Goal: Information Seeking & Learning: Learn about a topic

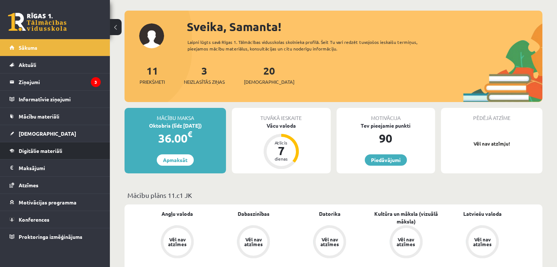
scroll to position [35, 0]
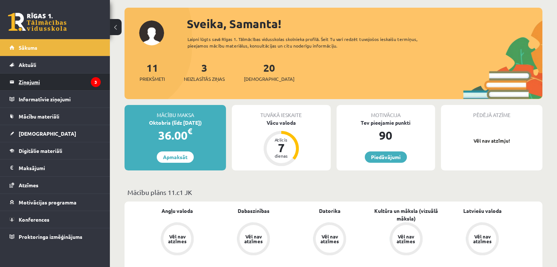
click at [71, 77] on legend "Ziņojumi 3" at bounding box center [60, 82] width 82 height 17
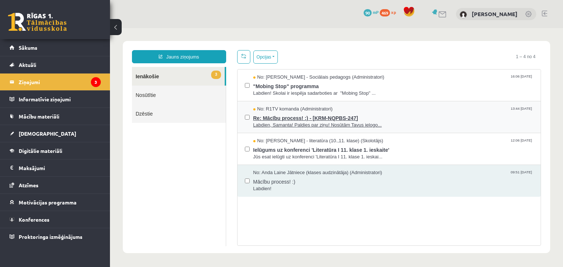
click at [312, 124] on span "Labdien, Samanta! Paldies par ziņu! Nosūtām Tavus ielogo..." at bounding box center [393, 125] width 280 height 7
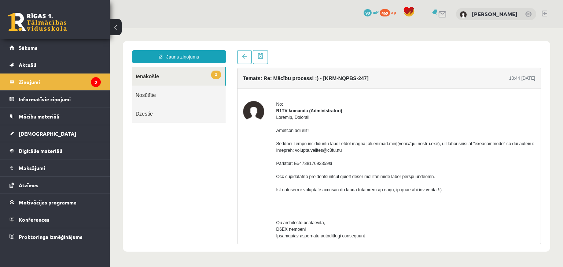
click at [156, 78] on link "2 Ienākošie" at bounding box center [178, 76] width 93 height 19
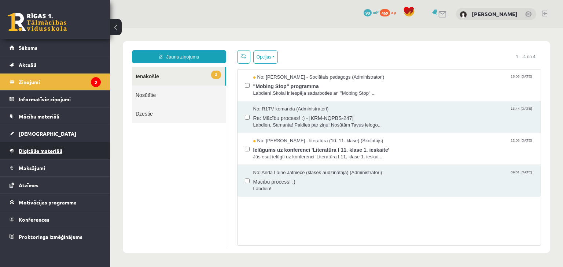
click at [43, 148] on span "Digitālie materiāli" at bounding box center [41, 151] width 44 height 7
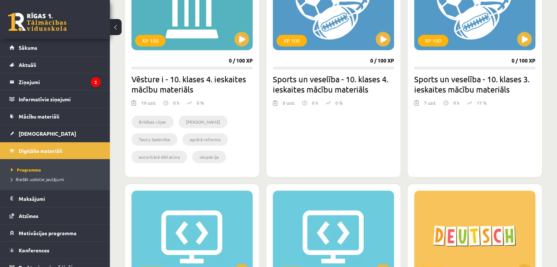
scroll to position [500, 0]
click at [240, 38] on button at bounding box center [241, 39] width 15 height 15
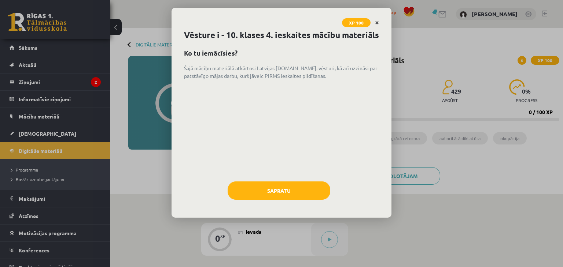
click at [378, 23] on icon "Close" at bounding box center [377, 23] width 4 height 5
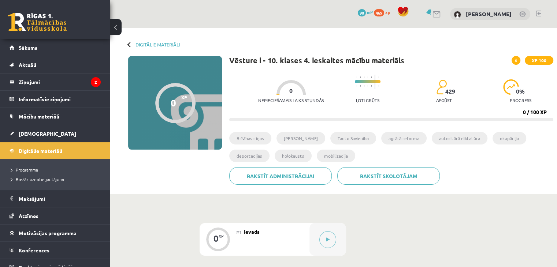
click at [117, 27] on button at bounding box center [116, 27] width 12 height 16
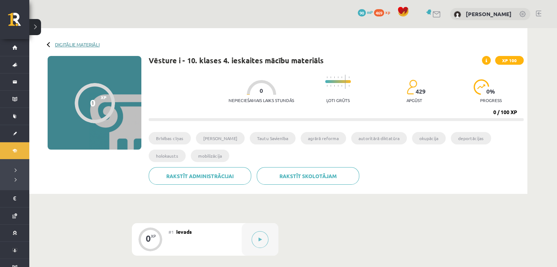
click at [58, 44] on link "Digitālie materiāli" at bounding box center [77, 44] width 45 height 5
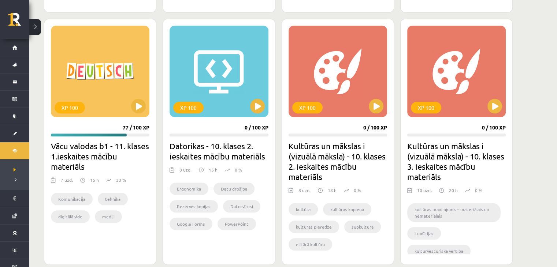
scroll to position [675, 0]
click at [145, 101] on button at bounding box center [138, 106] width 15 height 15
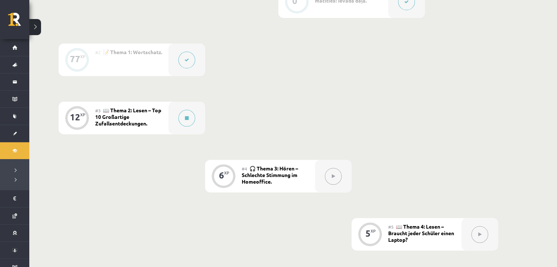
scroll to position [223, 0]
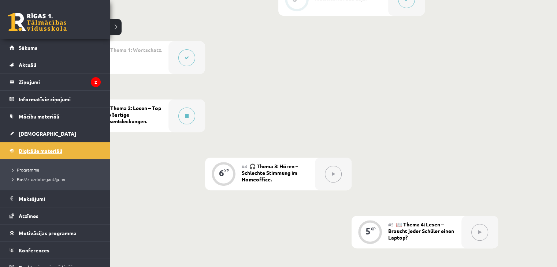
click at [43, 150] on span "Digitālie materiāli" at bounding box center [41, 151] width 44 height 7
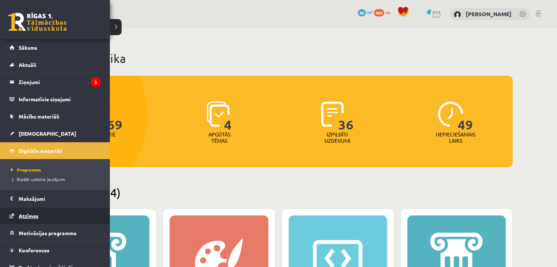
click at [34, 213] on span "Atzīmes" at bounding box center [29, 216] width 20 height 7
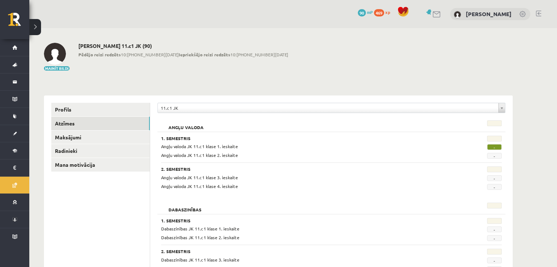
click at [493, 148] on span "-" at bounding box center [494, 147] width 15 height 6
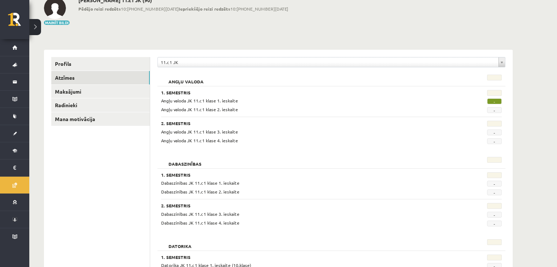
scroll to position [31, 0]
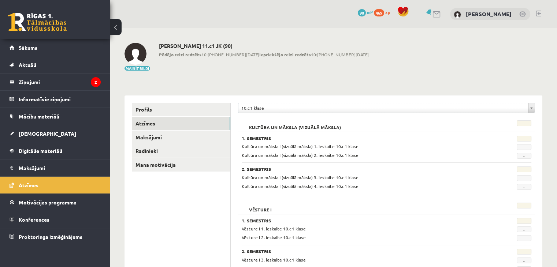
scroll to position [36, 0]
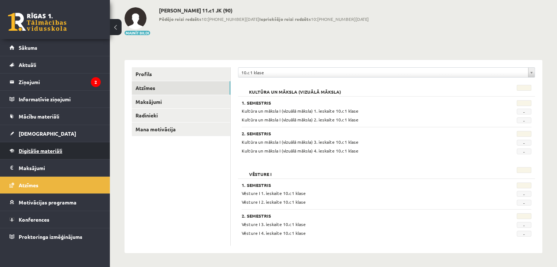
click at [49, 153] on link "Digitālie materiāli" at bounding box center [55, 150] width 91 height 17
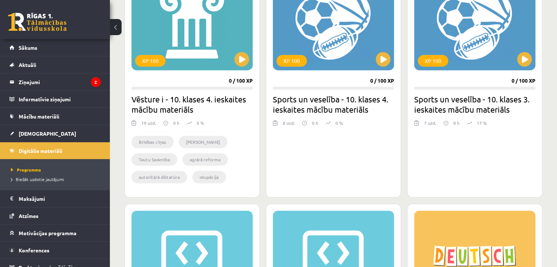
scroll to position [484, 0]
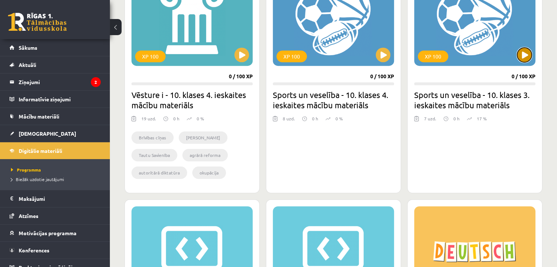
click at [525, 55] on button at bounding box center [524, 55] width 15 height 15
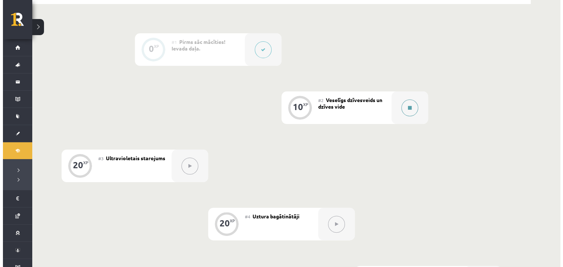
scroll to position [168, 0]
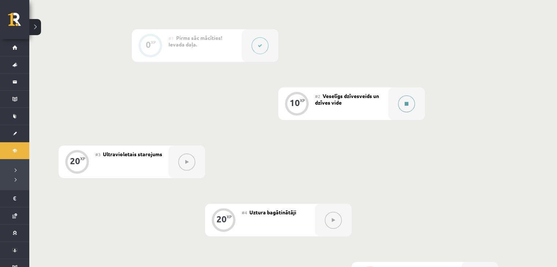
click at [415, 106] on div at bounding box center [406, 104] width 37 height 33
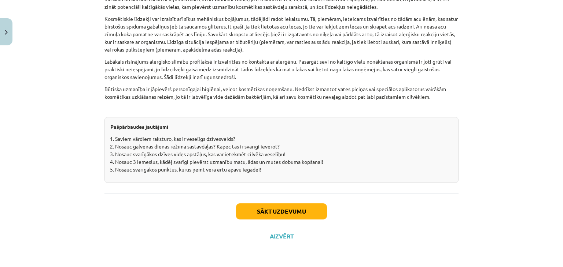
scroll to position [2277, 0]
click at [271, 214] on button "Sākt uzdevumu" at bounding box center [281, 212] width 91 height 16
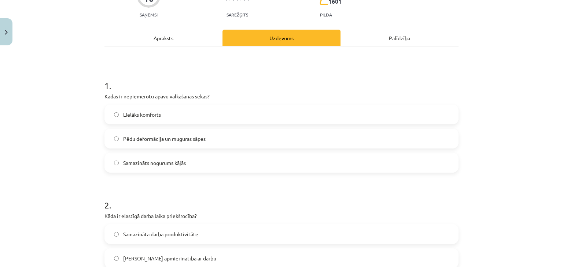
scroll to position [83, 0]
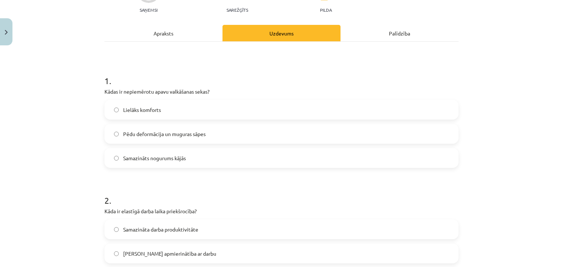
click at [123, 134] on span "Pēdu deformācija un muguras sāpes" at bounding box center [164, 134] width 82 height 8
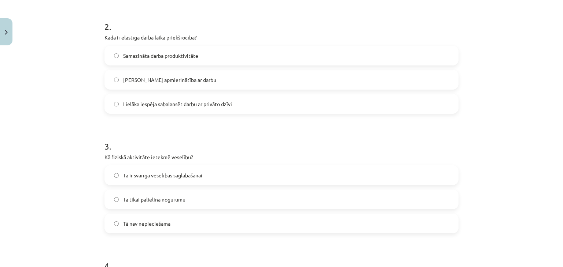
scroll to position [256, 0]
click at [158, 108] on label "Lielāka iespēja sabalansēt darbu ar privāto dzīvi" at bounding box center [281, 104] width 352 height 18
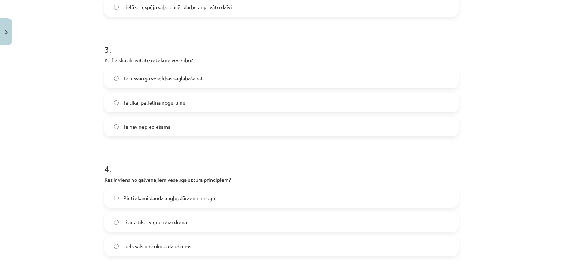
scroll to position [357, 0]
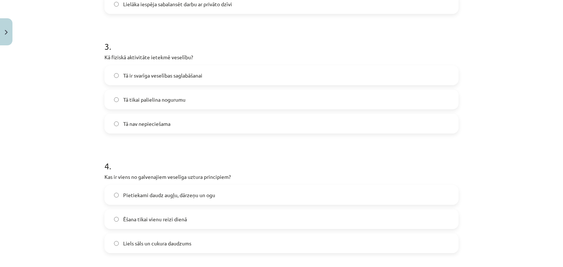
click at [173, 77] on span "Tā ir svarīga veselības saglabāšanai" at bounding box center [162, 76] width 79 height 8
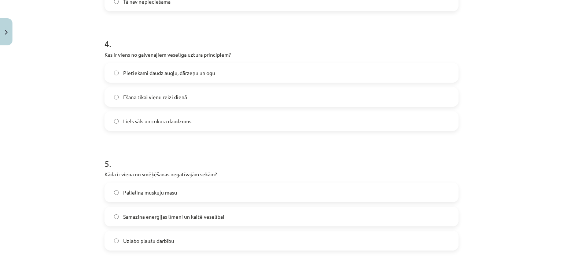
scroll to position [479, 0]
click at [164, 74] on span "Pietiekami daudz augļu, dārzeņu un ogu" at bounding box center [169, 74] width 92 height 8
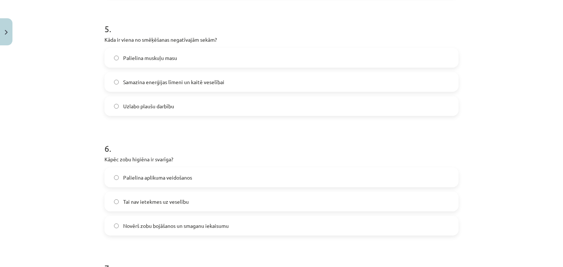
scroll to position [618, 0]
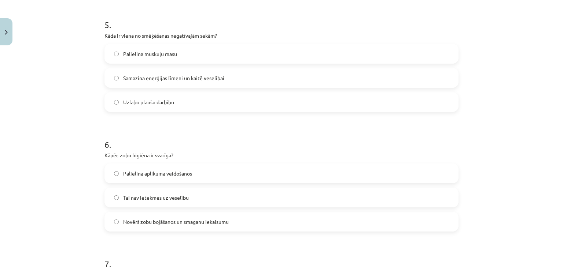
click at [172, 76] on span "Samazina enerģijas līmeni un kaitē veselībai" at bounding box center [173, 78] width 101 height 8
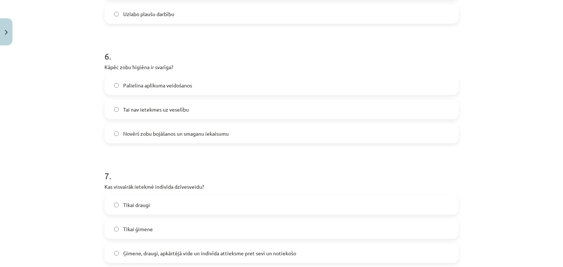
scroll to position [711, 0]
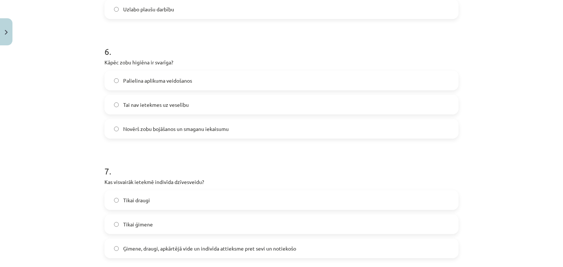
click at [159, 133] on label "Novērš zobu bojāšanos un smaganu iekaisumu" at bounding box center [281, 129] width 352 height 18
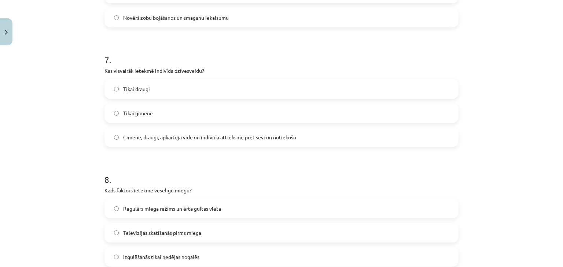
scroll to position [858, 0]
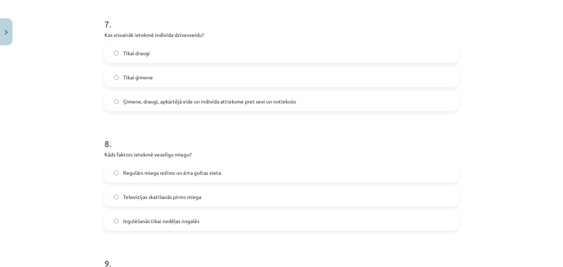
click at [143, 101] on span "Ģimene, draugi, apkārtējā vide un indivīda attieksme pret sevi un notiekošo" at bounding box center [209, 102] width 173 height 8
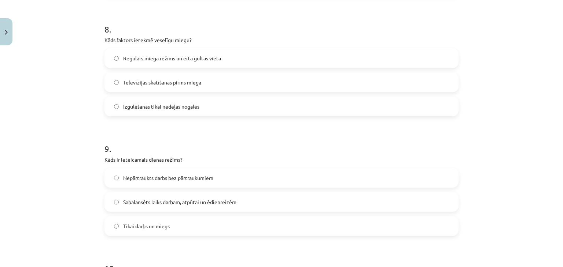
scroll to position [973, 0]
click at [127, 63] on label "Regulārs miega režīms un ērta gultas vieta" at bounding box center [281, 58] width 352 height 18
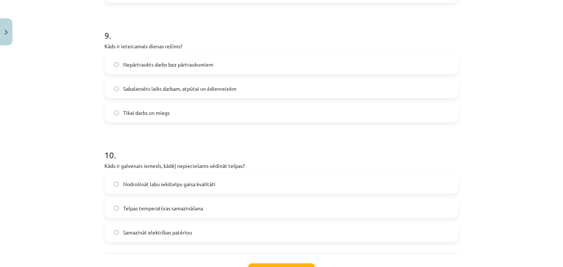
scroll to position [1089, 0]
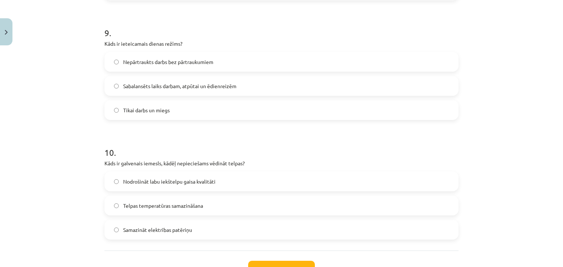
click at [161, 85] on span "Sabalansēts laiks darbam, atpūtai un ēdienreizēm" at bounding box center [179, 86] width 113 height 8
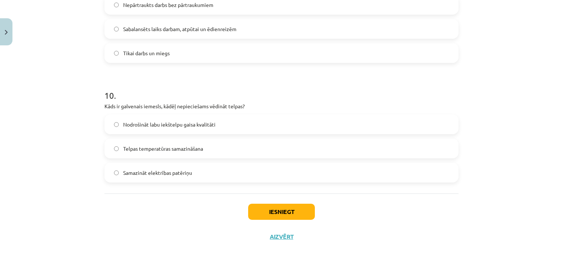
click at [169, 123] on span "Nodrošināt labu iekštelpu gaisa kvalitāti" at bounding box center [169, 125] width 92 height 8
click at [266, 209] on button "Iesniegt" at bounding box center [281, 212] width 67 height 16
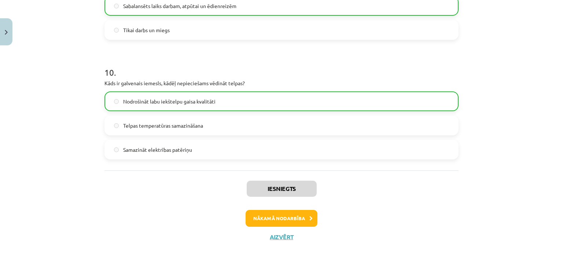
scroll to position [1169, 0]
click at [275, 218] on button "Nākamā nodarbība" at bounding box center [281, 218] width 72 height 17
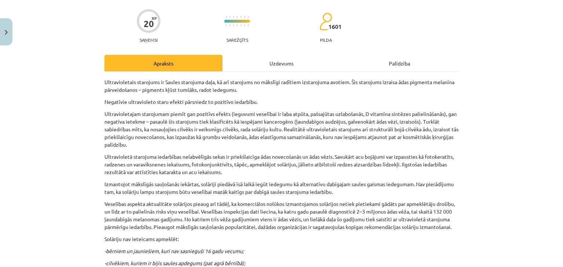
scroll to position [0, 0]
